Goal: Find specific page/section: Find specific page/section

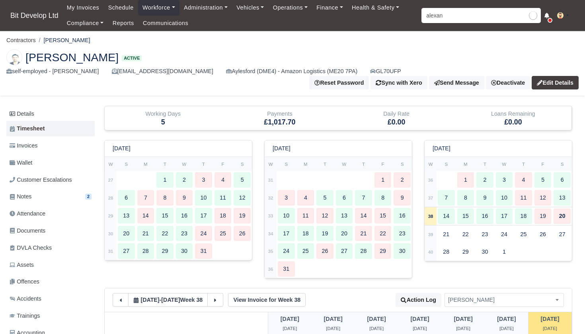
type input "alexand"
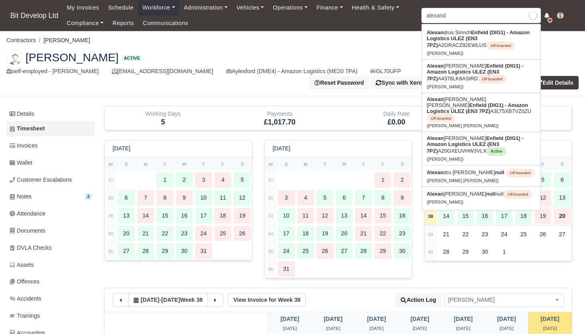
type input "[PERSON_NAME]"
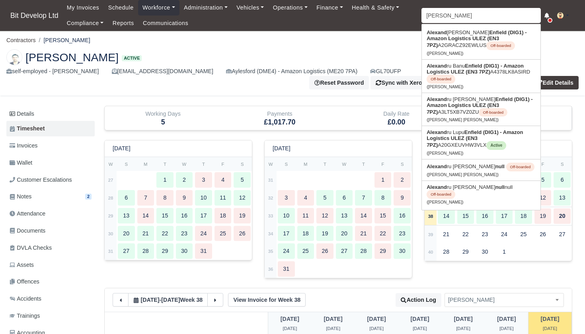
type input "[PERSON_NAME]"
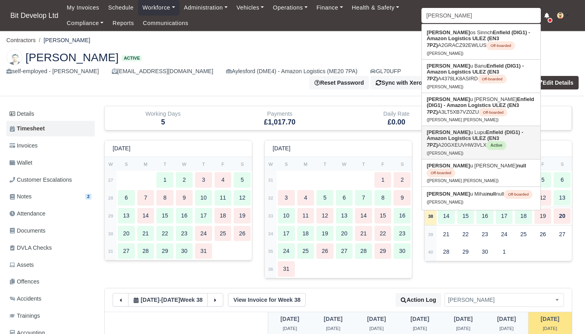
click at [459, 144] on link "Alexandr u Lupu Enfield (DIG1) - Amazon Logistics ULEZ (EN3 7PZ) A20GXEUVHW3VLX…" at bounding box center [481, 142] width 119 height 33
type input "[PERSON_NAME]"
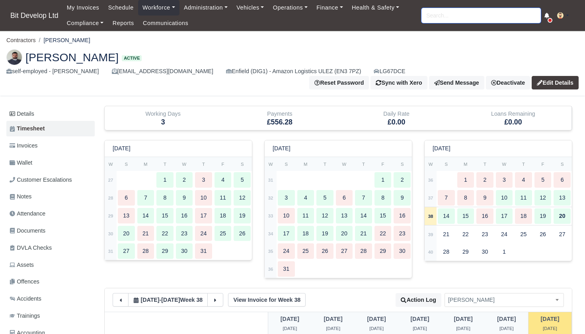
click at [470, 18] on input "search" at bounding box center [480, 15] width 119 height 15
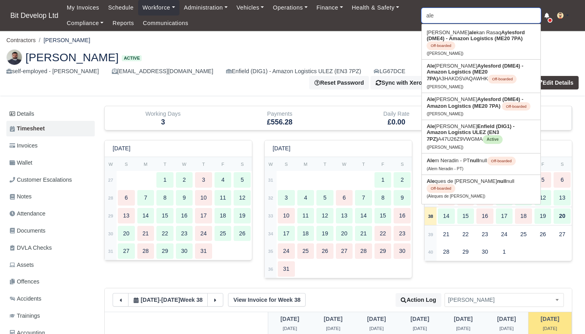
type input "alec"
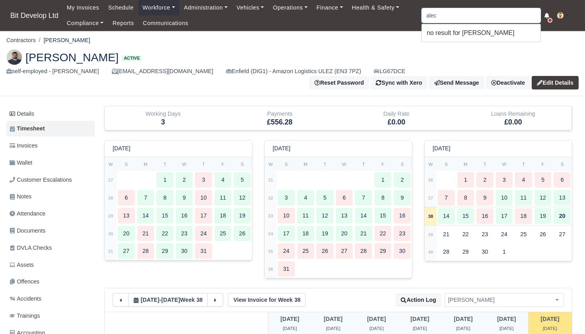
type input "ale"
type input "[PERSON_NAME]"
type input "alex"
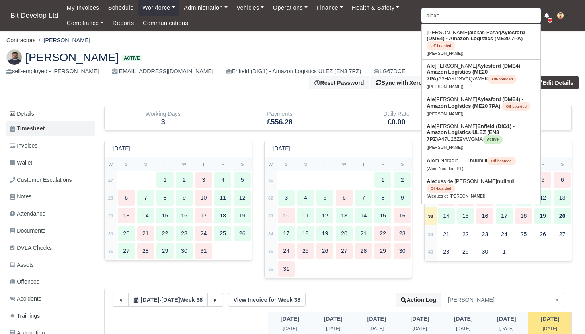
type input "alexan"
type input "alexandros Sinnch"
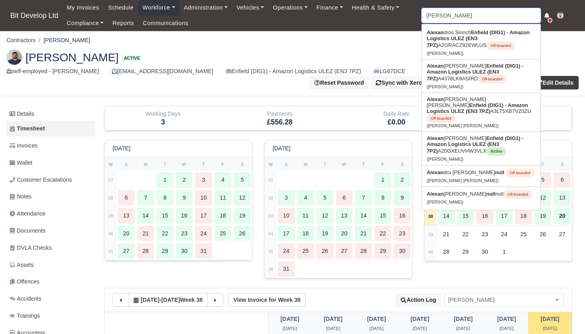
type input "alexandru"
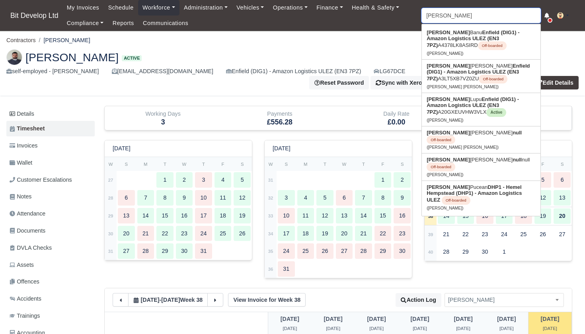
type input "alexandru Banu"
click at [459, 138] on link "Alexandru Marian Lupu null Off-boarded (Alexandru Marian Lupu)" at bounding box center [481, 139] width 119 height 27
type input "Alexandru Marian Lupu"
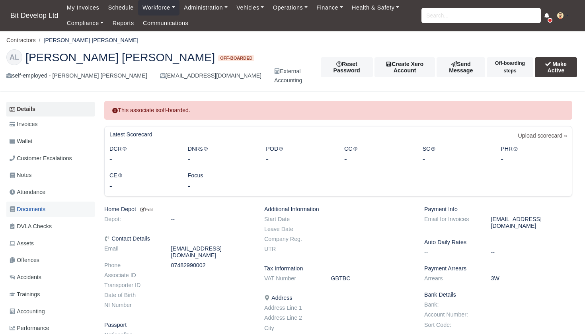
click at [27, 205] on span "Documents" at bounding box center [28, 209] width 36 height 9
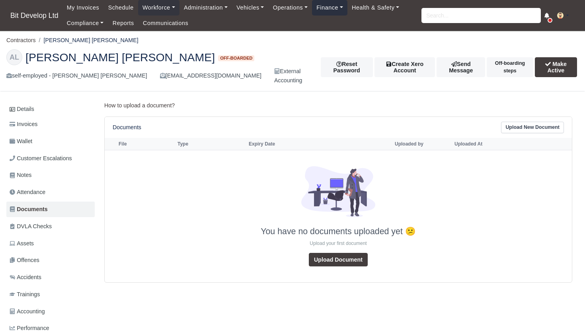
click at [338, 7] on link "Finance" at bounding box center [329, 8] width 35 height 16
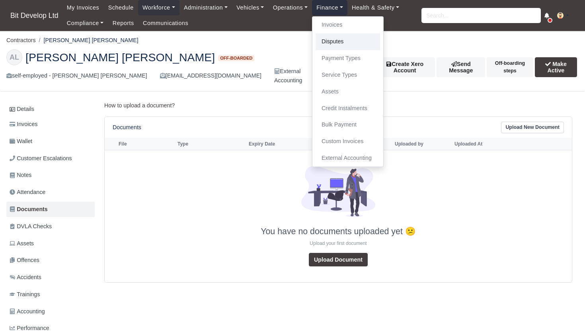
click at [340, 45] on link "Disputes" at bounding box center [347, 41] width 64 height 17
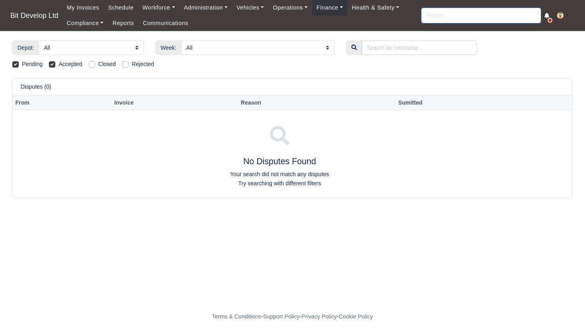
click at [441, 17] on input "search" at bounding box center [480, 15] width 119 height 15
click at [437, 17] on input "search" at bounding box center [480, 15] width 119 height 15
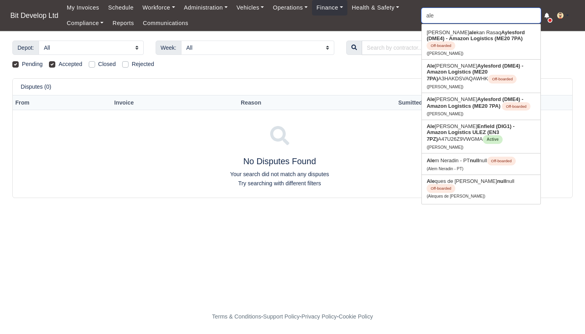
type input "alex"
type input "alexa"
type input "alexandros Sinnch"
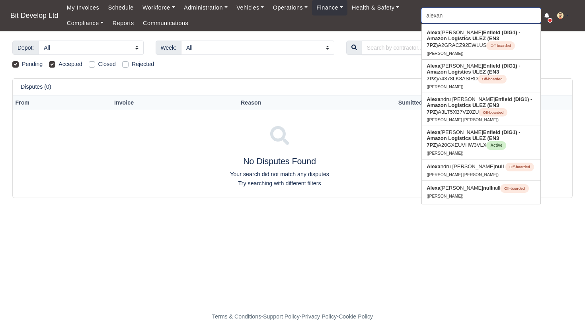
type input "alexand"
type input "alexandros Sinnch"
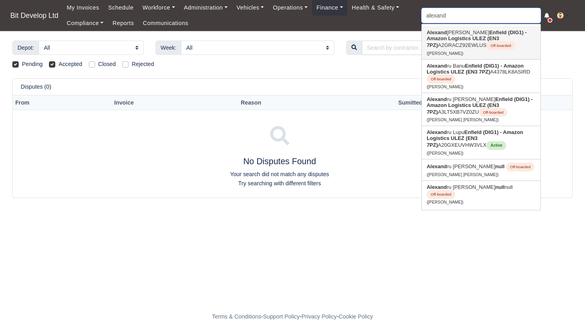
type input "Alexander"
drag, startPoint x: 455, startPoint y: 32, endPoint x: 455, endPoint y: 151, distance: 119.3
click at [455, 151] on link "Alexand ru Lupu Enfield (DIG1) - Amazon Logistics ULEZ (EN3 7PZ) A20GXEUVHW3VLX…" at bounding box center [481, 142] width 119 height 33
type input "[PERSON_NAME]"
